Goal: Information Seeking & Learning: Learn about a topic

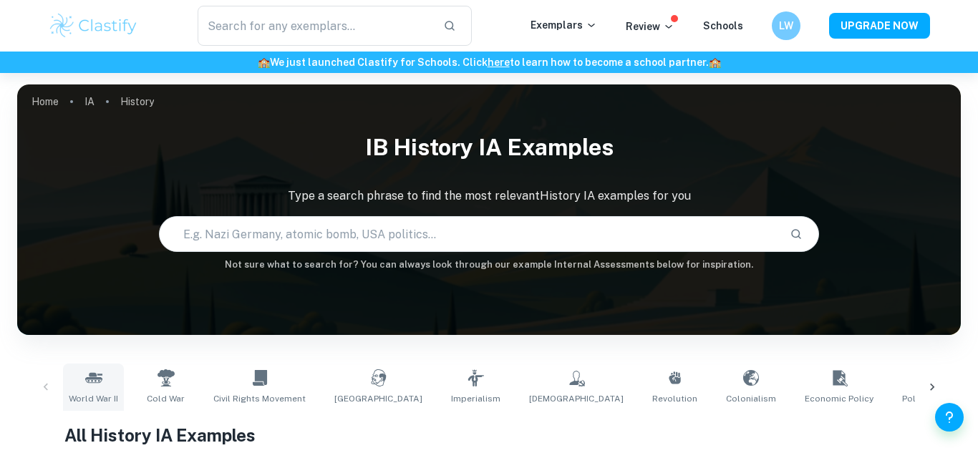
click at [104, 384] on link "World War II" at bounding box center [93, 387] width 61 height 47
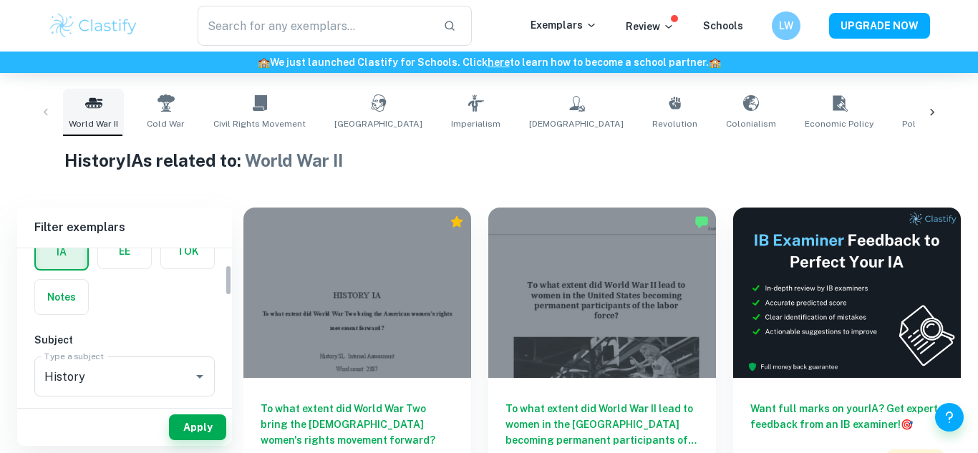
scroll to position [87, 0]
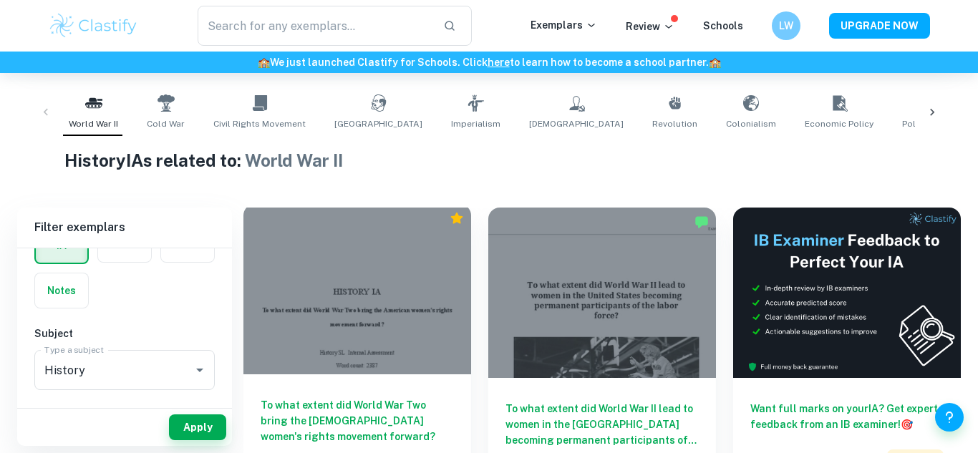
click at [362, 274] on div at bounding box center [358, 289] width 228 height 170
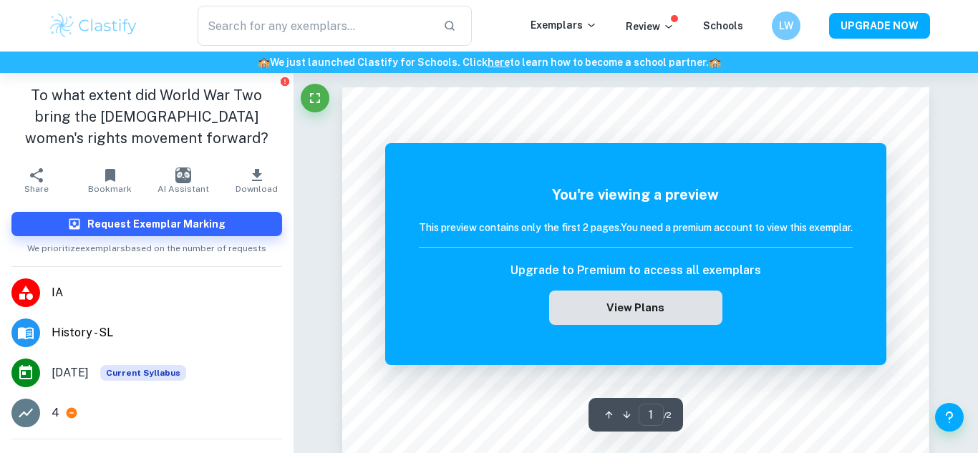
click at [645, 309] on button "View Plans" at bounding box center [635, 308] width 173 height 34
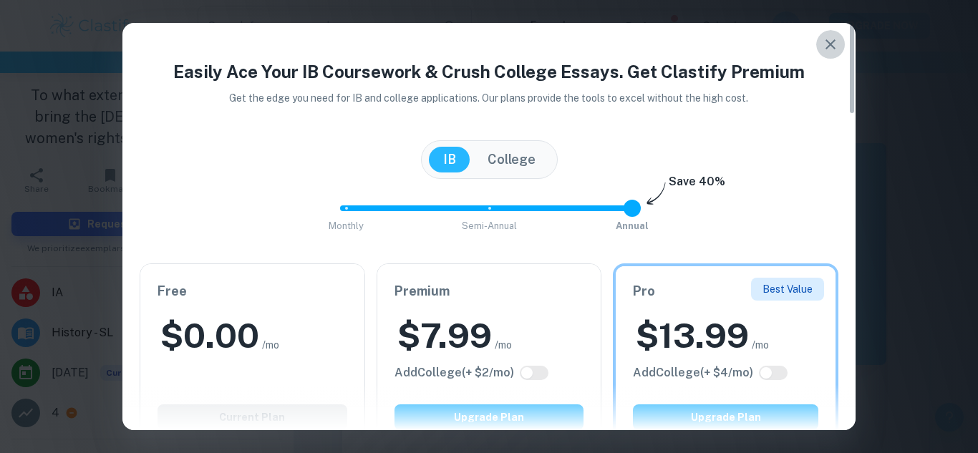
click at [827, 34] on button "button" at bounding box center [830, 44] width 29 height 29
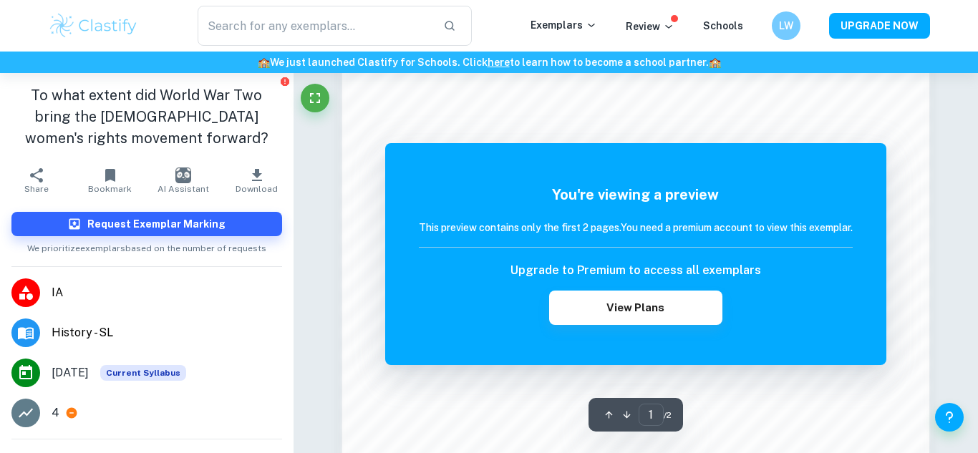
scroll to position [939, 0]
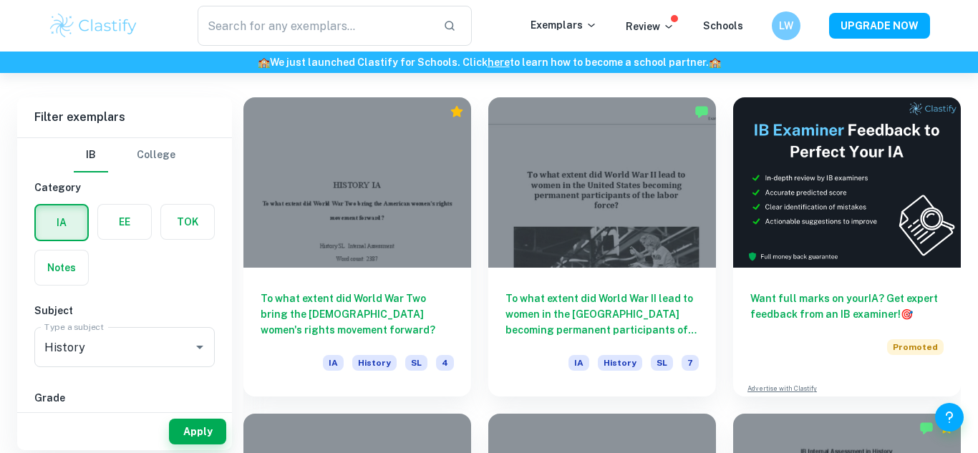
scroll to position [393, 0]
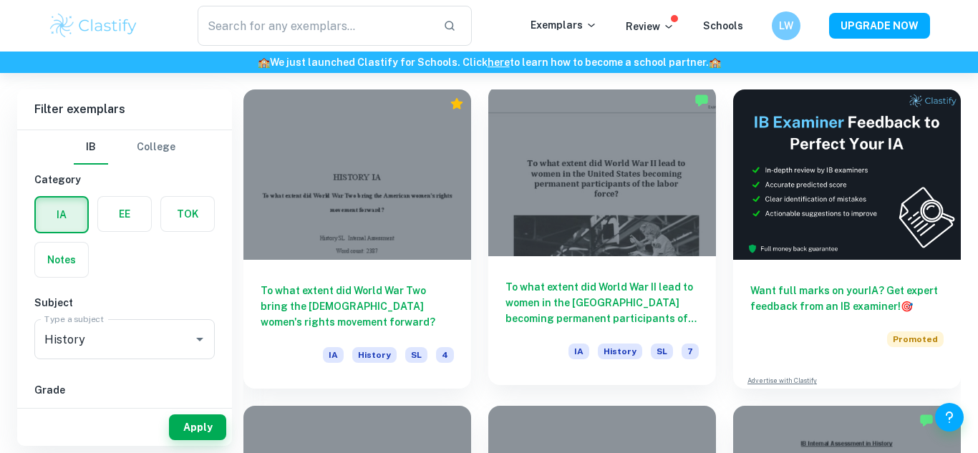
click at [526, 258] on div "To what extent did World War II lead to women in the United States becoming per…" at bounding box center [602, 320] width 228 height 129
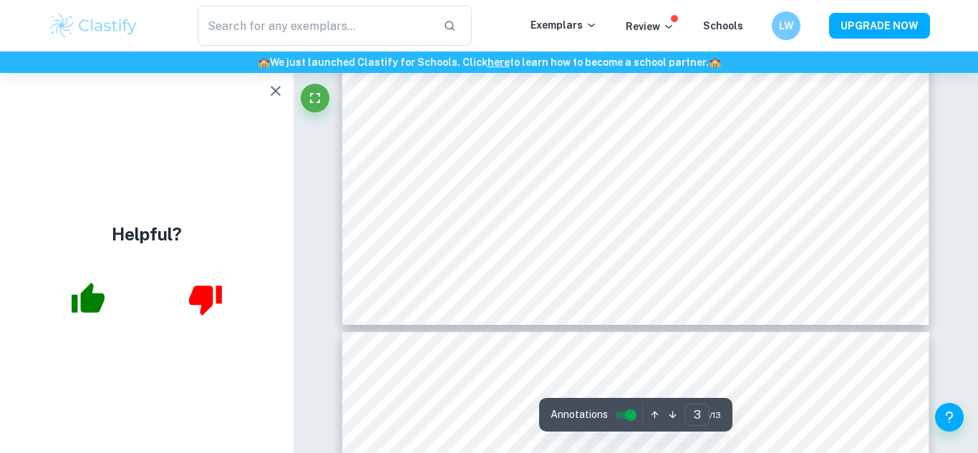
scroll to position [2480, 0]
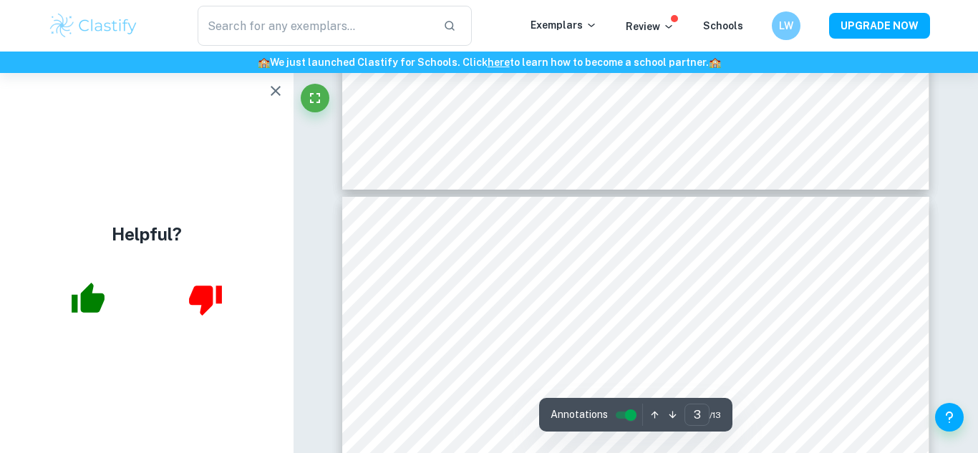
type input "4"
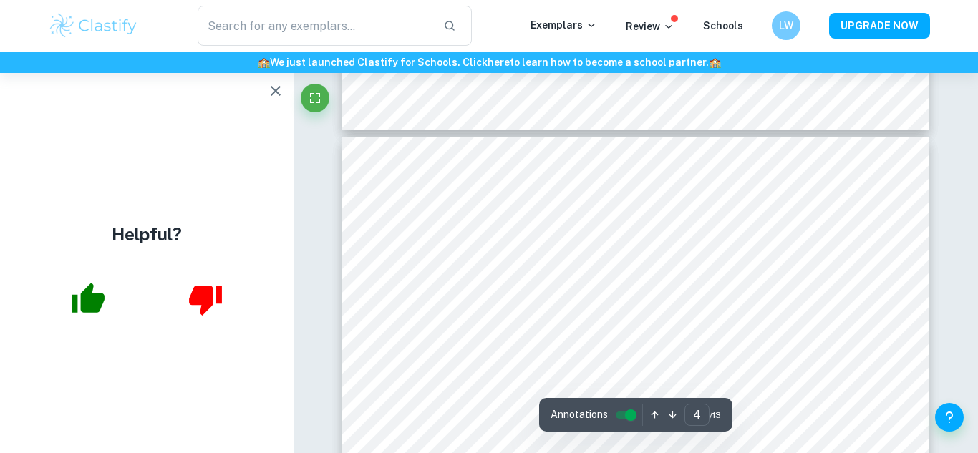
scroll to position [2705, 0]
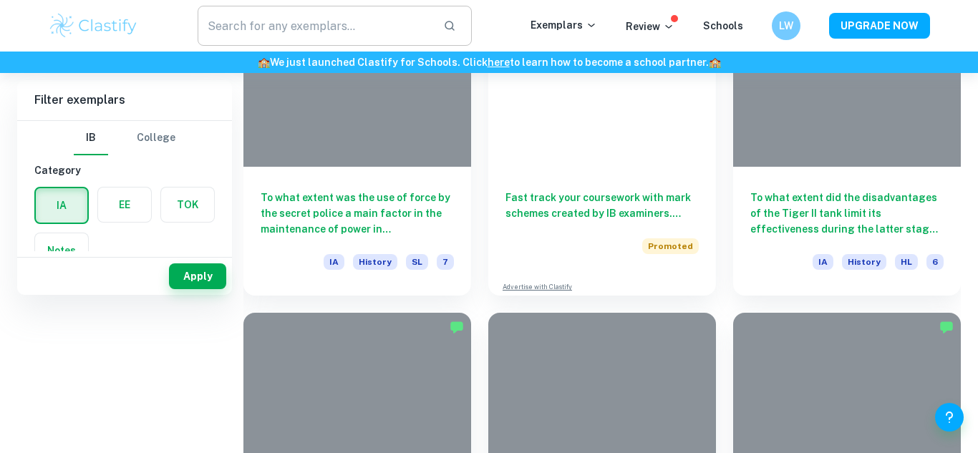
scroll to position [244, 0]
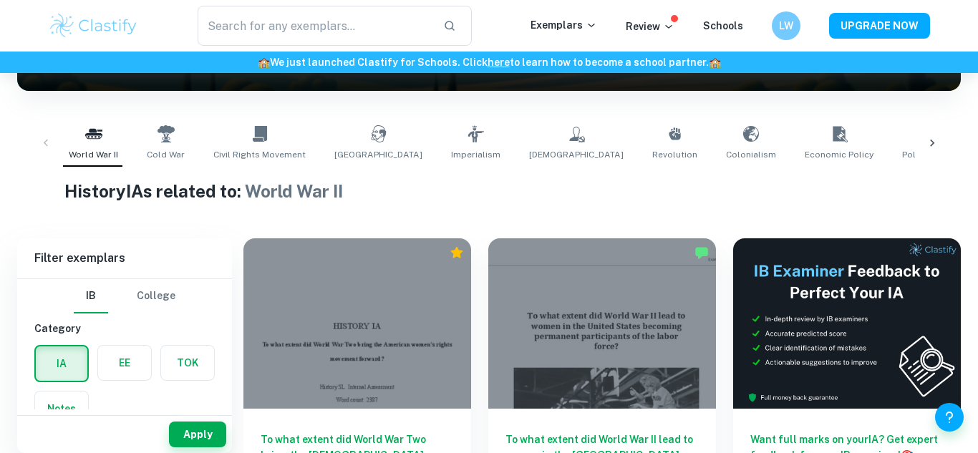
click at [122, 365] on label "button" at bounding box center [124, 363] width 53 height 34
click at [0, 0] on input "radio" at bounding box center [0, 0] width 0 height 0
click at [122, 363] on label "button" at bounding box center [125, 364] width 52 height 34
click at [0, 0] on input "radio" at bounding box center [0, 0] width 0 height 0
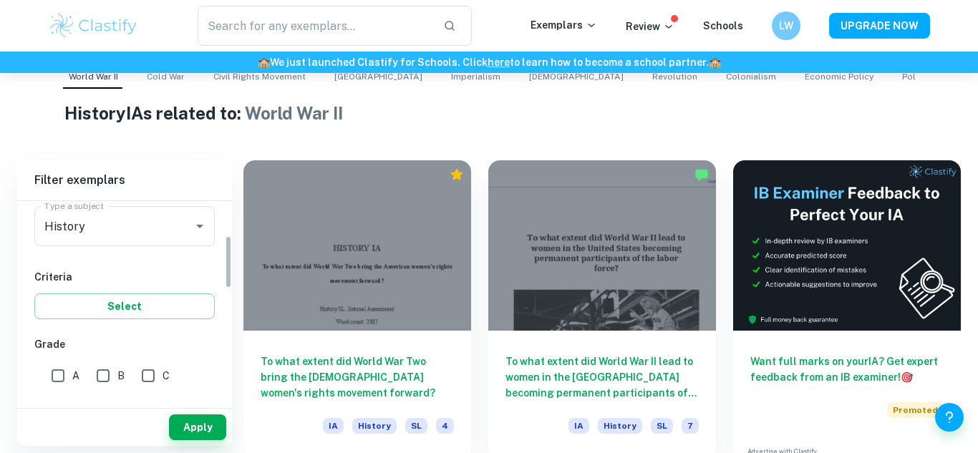
scroll to position [200, 0]
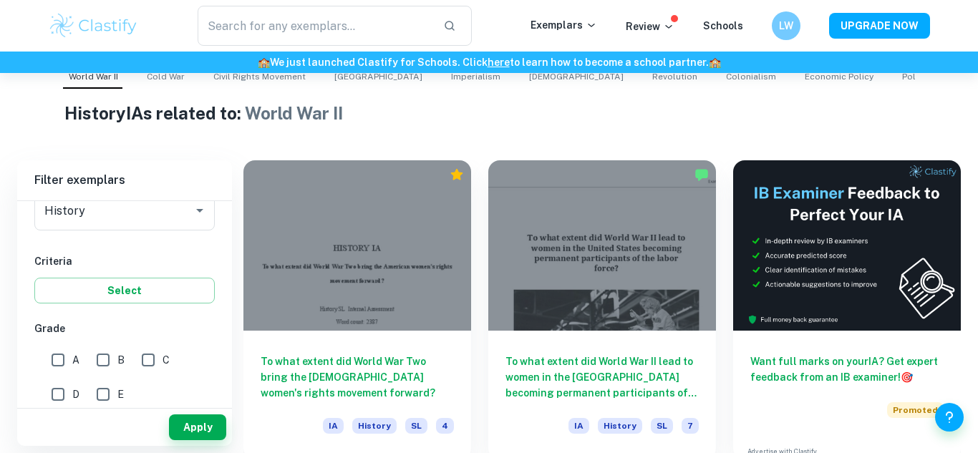
click at [49, 362] on input "A" at bounding box center [58, 360] width 29 height 29
checkbox input "true"
click at [119, 280] on button "Select" at bounding box center [124, 291] width 180 height 26
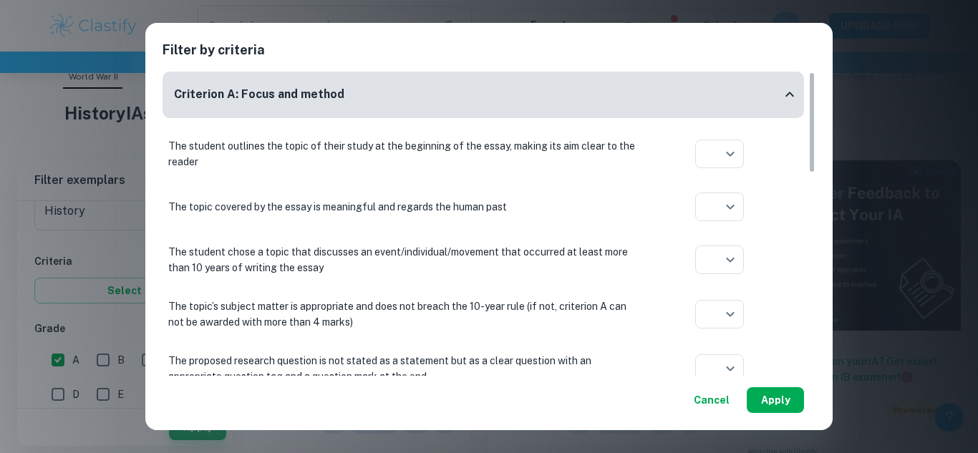
click at [784, 400] on button "Apply" at bounding box center [775, 400] width 57 height 26
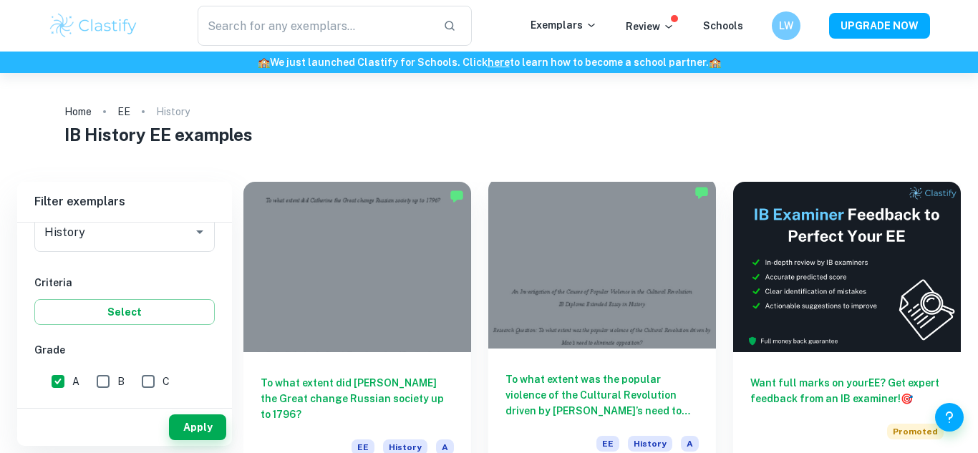
click at [579, 329] on div at bounding box center [602, 263] width 228 height 170
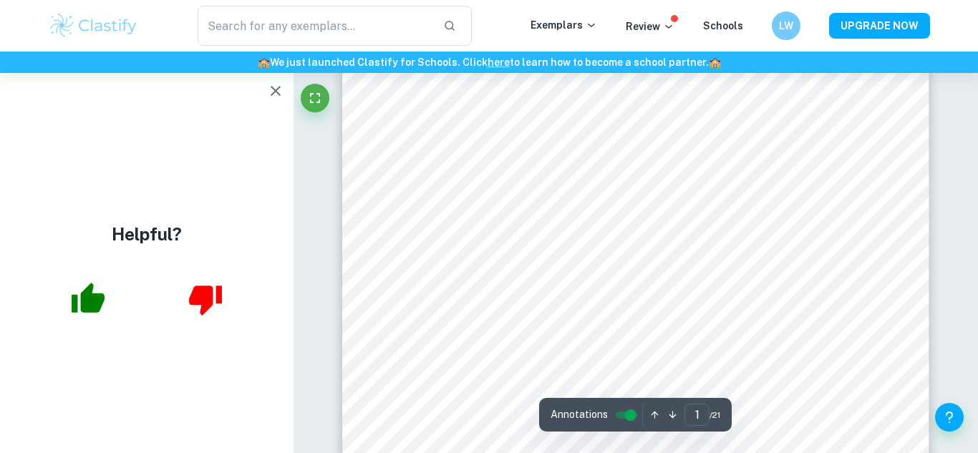
scroll to position [239, 0]
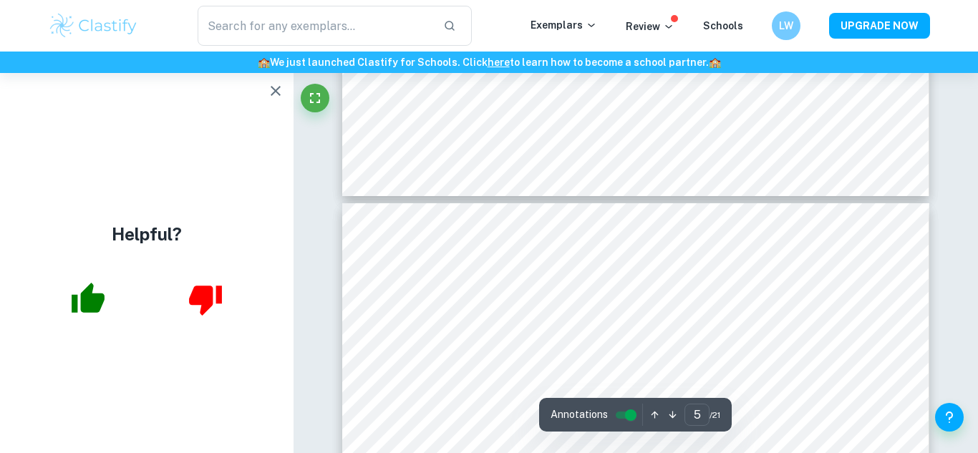
type input "6"
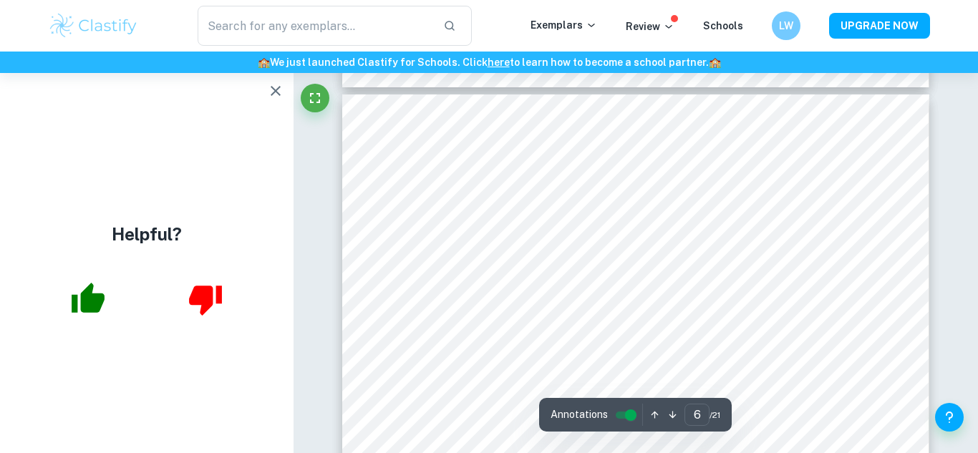
scroll to position [4032, 0]
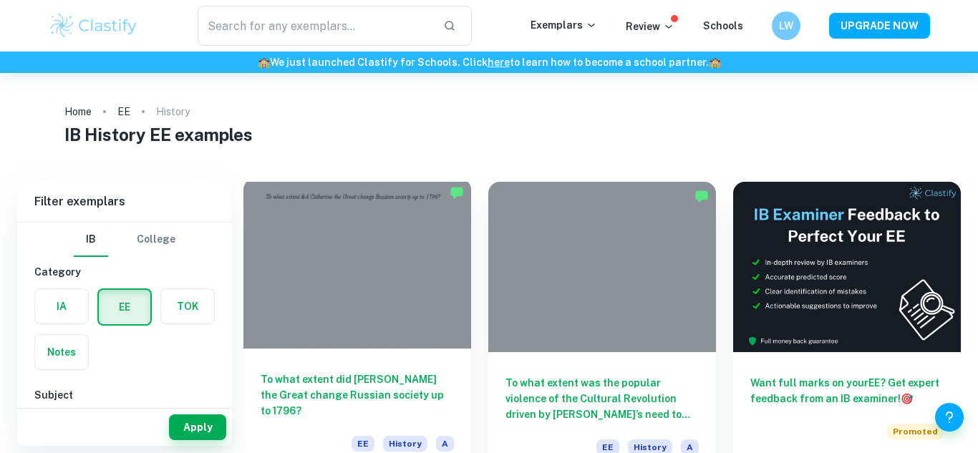
click at [396, 372] on h6 "To what extent did Catherine the Great change Russian society up to 1796?" at bounding box center [357, 395] width 193 height 47
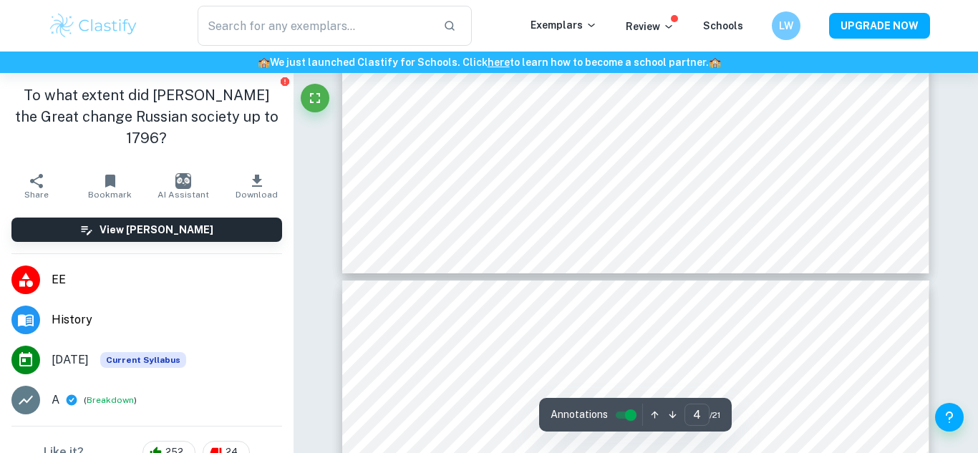
scroll to position [3335, 0]
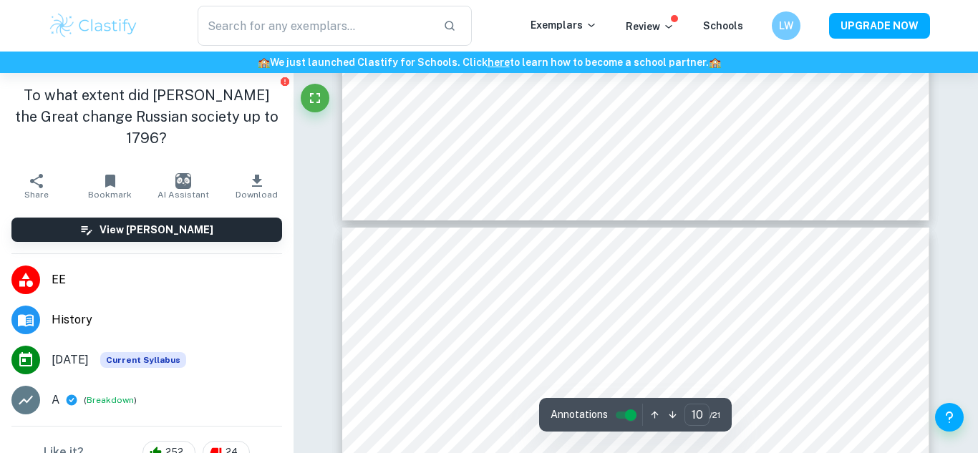
type input "11"
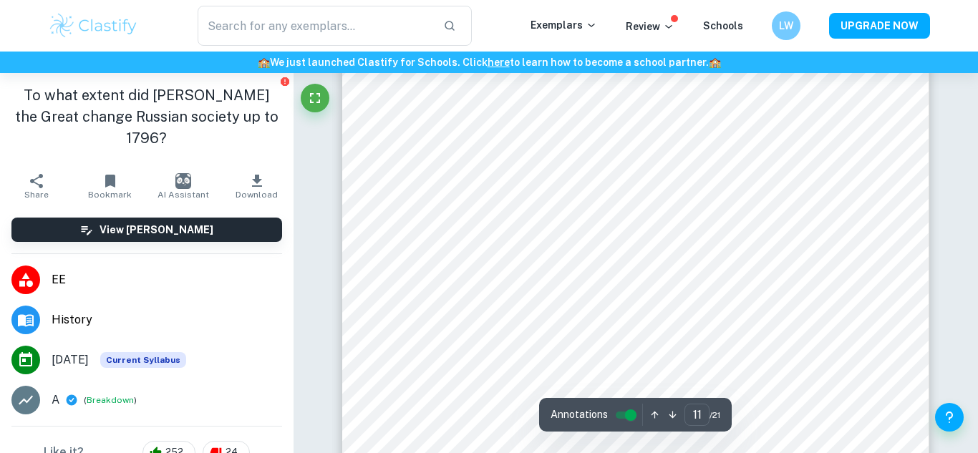
scroll to position [8783, 0]
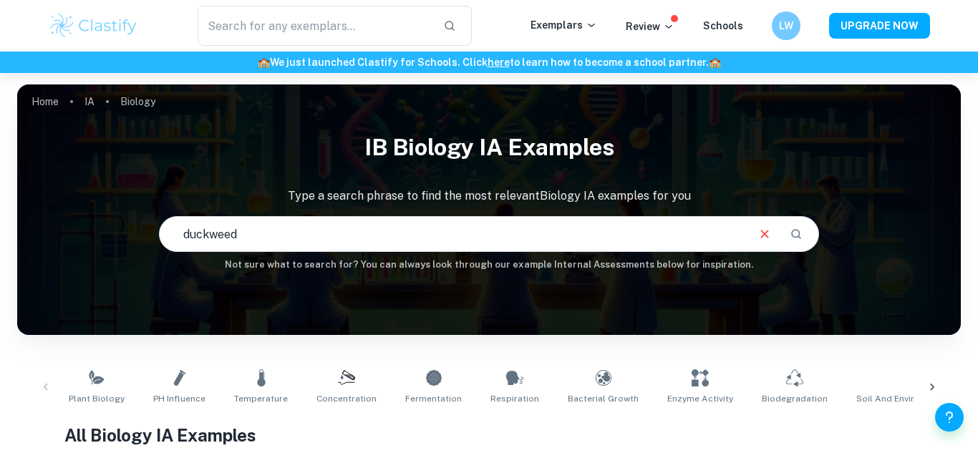
type input "duckweed"
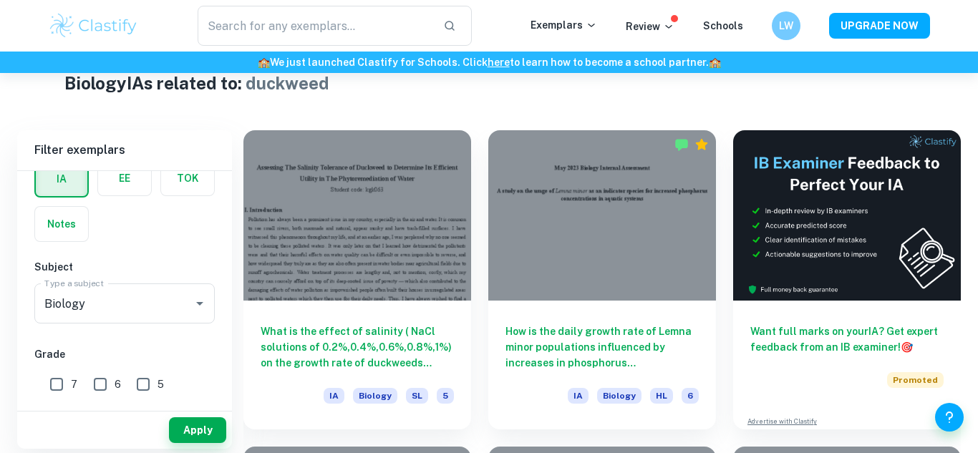
scroll to position [355, 0]
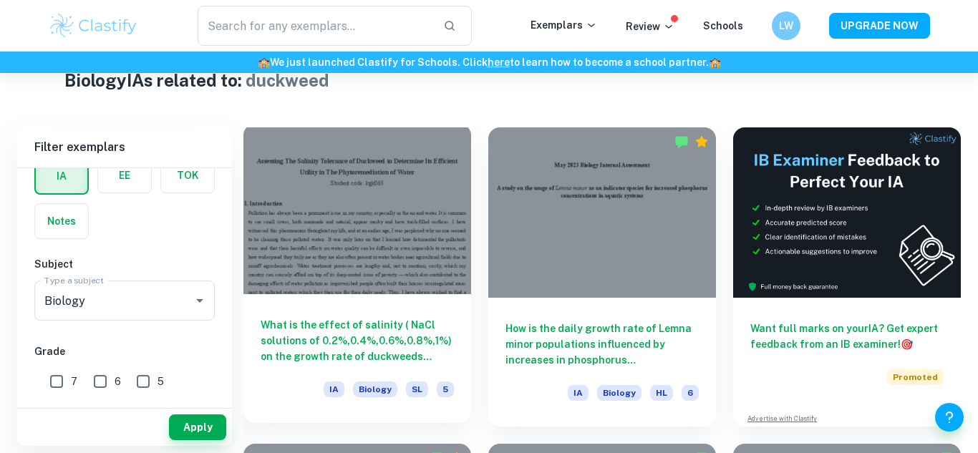
click at [314, 246] on div at bounding box center [358, 209] width 228 height 170
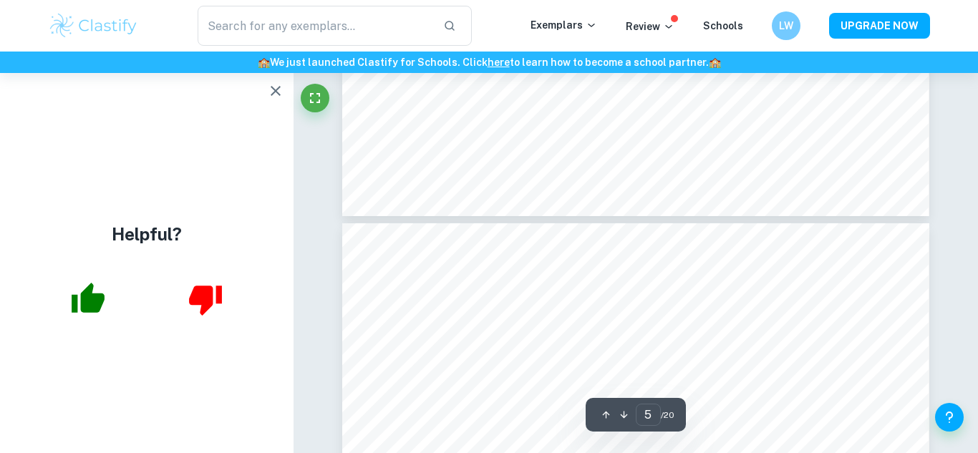
scroll to position [3122, 0]
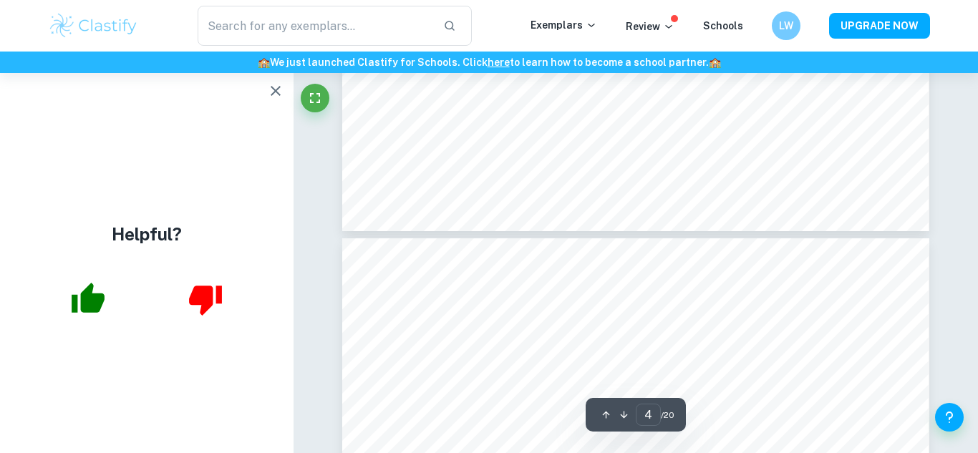
type input "5"
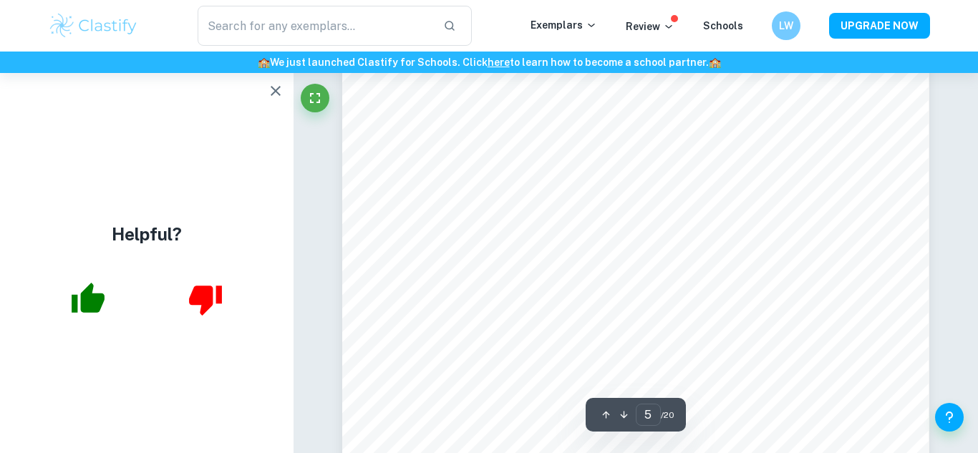
scroll to position [3620, 0]
